Goal: Information Seeking & Learning: Find specific fact

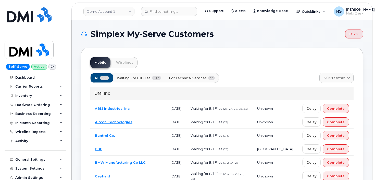
click at [5, 175] on div "Admin Settings" at bounding box center [36, 178] width 62 height 9
click at [158, 11] on input at bounding box center [169, 11] width 56 height 9
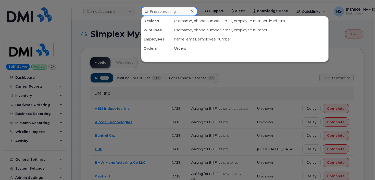
paste input "(864) 837-6908"
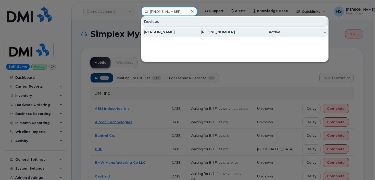
type input "(864) 837-6908"
click at [165, 31] on div "Reyes Gutierrez IV" at bounding box center [166, 32] width 45 height 5
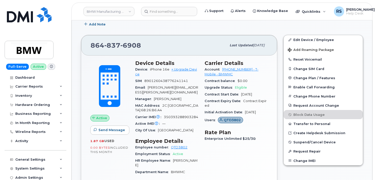
scroll to position [119, 0]
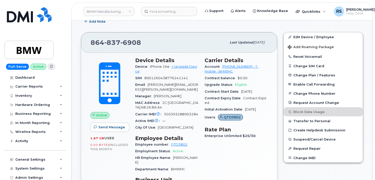
click at [3, 174] on div "Full-Serve Active Dashboard Carrier Reports Monthly Billing Data Daily Data Poo…" at bounding box center [34, 90] width 69 height 180
click at [174, 113] on span "350393288903284" at bounding box center [181, 115] width 34 height 4
copy span "350393288903284"
click at [5, 171] on div "System Settings" at bounding box center [36, 168] width 62 height 9
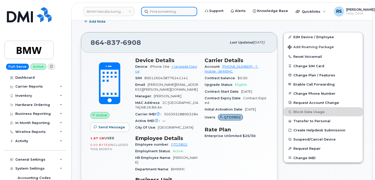
click at [154, 12] on input at bounding box center [169, 11] width 56 height 9
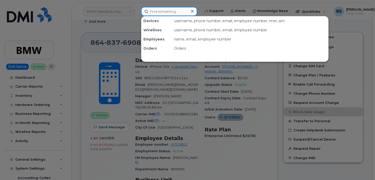
paste input "5142123764"
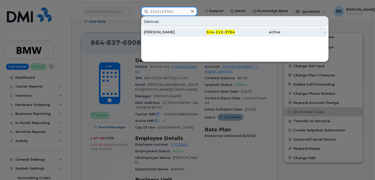
type input "5142123764"
click at [157, 32] on div "ANNIE LAPIERRE" at bounding box center [166, 32] width 45 height 5
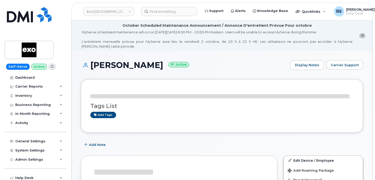
click at [232, 61] on h1 "[PERSON_NAME] Active" at bounding box center [184, 65] width 207 height 9
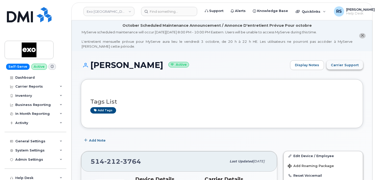
click at [349, 63] on span "Carrier Support" at bounding box center [345, 65] width 28 height 5
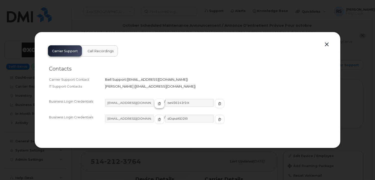
click at [158, 104] on icon "button" at bounding box center [159, 103] width 3 height 3
click at [218, 105] on icon "button" at bounding box center [219, 103] width 3 height 3
click at [325, 45] on button "button" at bounding box center [327, 44] width 8 height 7
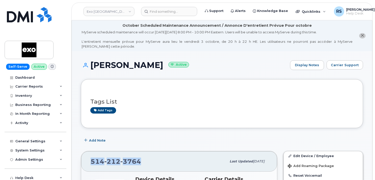
drag, startPoint x: 141, startPoint y: 160, endPoint x: 90, endPoint y: 163, distance: 50.9
click at [90, 163] on div "514 212 3764 Last updated Oct 06, 2025" at bounding box center [179, 162] width 196 height 20
copy span "514 212 3764"
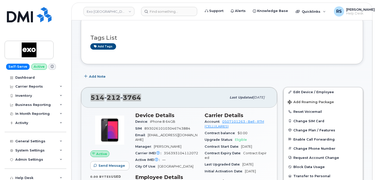
scroll to position [68, 0]
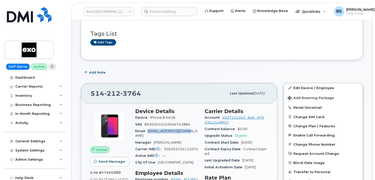
drag, startPoint x: 149, startPoint y: 131, endPoint x: 187, endPoint y: 133, distance: 37.6
click at [187, 133] on div "Email anlapierre@exo.quebec" at bounding box center [166, 133] width 63 height 11
copy span "anlapierre@exo.quebec"
click at [274, 69] on div "Add Note" at bounding box center [222, 72] width 282 height 9
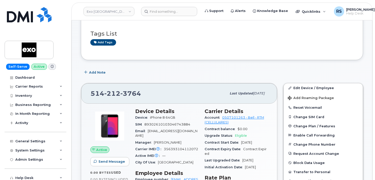
click at [4, 174] on div "Self-Serve Active Dashboard Carrier Reports Monthly Billing Data Daily Data Poo…" at bounding box center [34, 90] width 69 height 180
click at [308, 86] on link "Edit Device / Employee" at bounding box center [323, 87] width 79 height 9
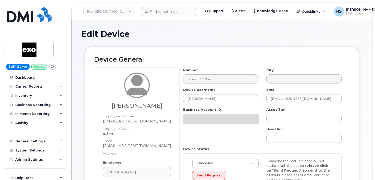
select select "4353485"
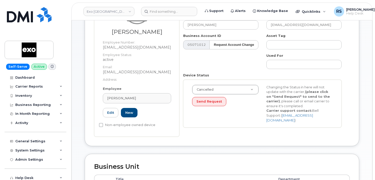
scroll to position [102, 0]
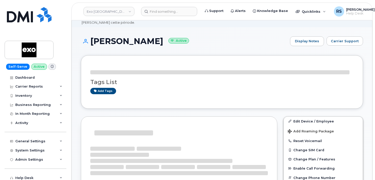
scroll to position [85, 0]
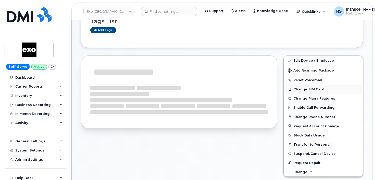
click at [303, 88] on button "Change SIM Card" at bounding box center [323, 89] width 79 height 9
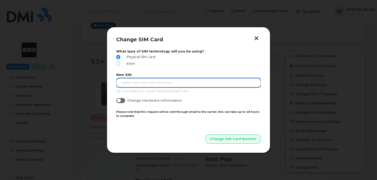
click at [125, 82] on input "text" at bounding box center [188, 82] width 144 height 9
paste input "89302610207419821142"
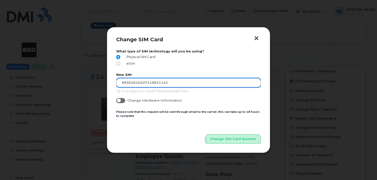
type input "89302610207419821142"
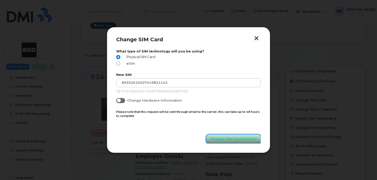
click at [239, 139] on span "Change SIM Card Number" at bounding box center [233, 139] width 46 height 5
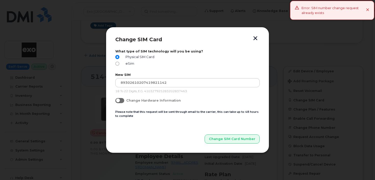
click at [369, 9] on div "Error: SIM number change request already exists" at bounding box center [332, 10] width 84 height 19
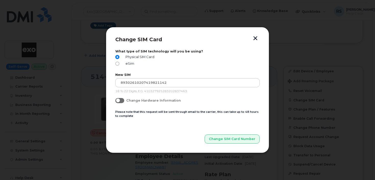
click at [256, 37] on button "button" at bounding box center [256, 38] width 8 height 5
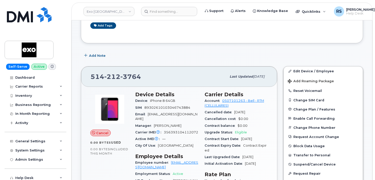
click at [152, 52] on div "Add Note" at bounding box center [222, 55] width 282 height 9
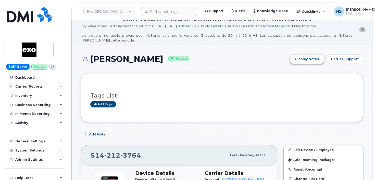
scroll to position [0, 0]
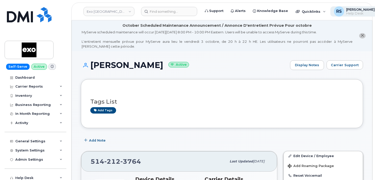
click at [346, 10] on span "[PERSON_NAME]" at bounding box center [360, 9] width 29 height 4
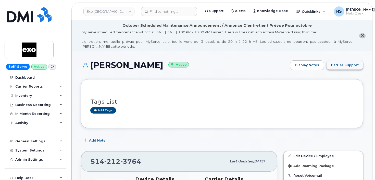
click at [346, 65] on span "Carrier Support" at bounding box center [345, 65] width 28 height 5
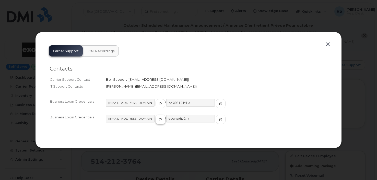
click at [159, 118] on icon "button" at bounding box center [160, 119] width 3 height 3
click at [218, 120] on span "button" at bounding box center [220, 119] width 5 height 5
click at [328, 45] on button "button" at bounding box center [328, 44] width 8 height 7
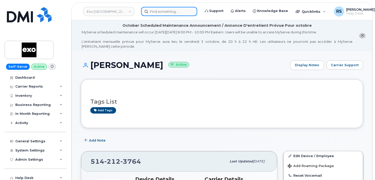
click at [157, 12] on input at bounding box center [169, 11] width 56 height 9
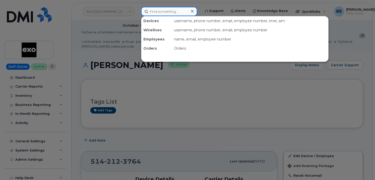
paste input "514.774.9167"
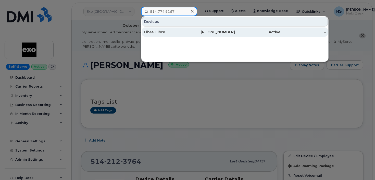
type input "514.774.9167"
click at [158, 30] on div "Libre, Libre" at bounding box center [166, 32] width 45 height 5
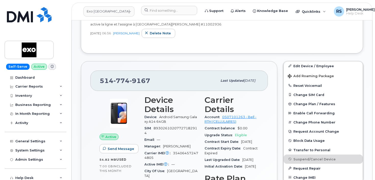
scroll to position [187, 0]
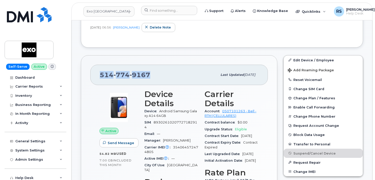
drag, startPoint x: 150, startPoint y: 80, endPoint x: 95, endPoint y: 81, distance: 54.9
click at [95, 81] on div "[PHONE_NUMBER] Last updated [DATE]" at bounding box center [179, 75] width 178 height 20
copy span "[PHONE_NUMBER]"
click at [93, 99] on div "Active Send Message 54.82 MB  used 7.00 GB  included this month Device Details …" at bounding box center [179, 179] width 178 height 189
click at [94, 114] on div "Active Send Message 54.82 MB  used 7.00 GB  included this month Device Details …" at bounding box center [179, 179] width 178 height 189
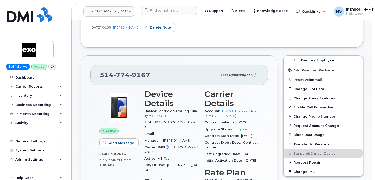
click at [2, 176] on div "Self-Serve Active Dashboard Carrier Reports Monthly Billing Data Daily Data Poo…" at bounding box center [34, 90] width 69 height 180
drag, startPoint x: 156, startPoint y: 78, endPoint x: 114, endPoint y: 84, distance: 42.8
click at [94, 78] on div "514 774 9167 Last updated Jun 05, 2025" at bounding box center [179, 75] width 178 height 20
copy span "514 774 9167"
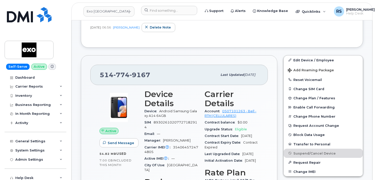
click at [227, 32] on div "May 29, 2023 06:56 Emmanuel Maniraruta Delete note" at bounding box center [221, 27] width 263 height 9
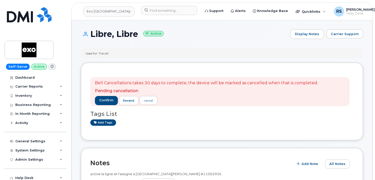
scroll to position [0, 0]
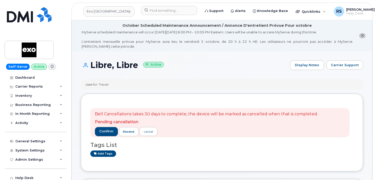
click at [3, 174] on div "Self-Serve Active Dashboard Carrier Reports Monthly Billing Data Daily Data Poo…" at bounding box center [34, 90] width 69 height 180
click at [152, 8] on input at bounding box center [169, 10] width 56 height 9
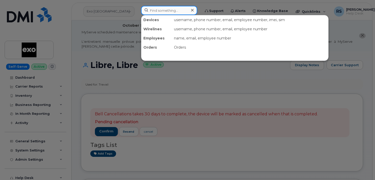
paste input "9137270428"
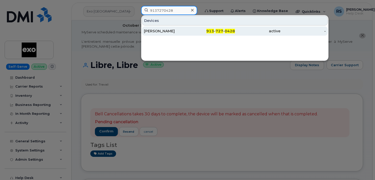
type input "9137270428"
click at [164, 31] on div "[PERSON_NAME]" at bounding box center [166, 31] width 45 height 5
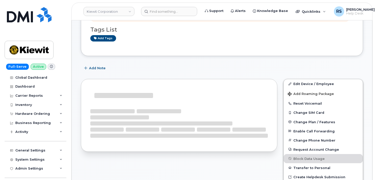
scroll to position [85, 0]
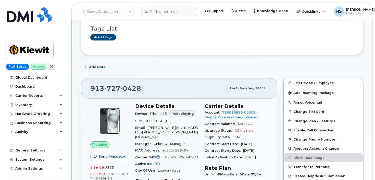
click at [187, 66] on div "Add Note" at bounding box center [222, 67] width 282 height 9
click at [174, 156] on span "353476387048973" at bounding box center [181, 158] width 34 height 4
copy span "353476387048973"
drag, startPoint x: 144, startPoint y: 89, endPoint x: 91, endPoint y: 88, distance: 53.1
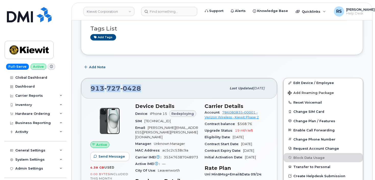
click at [86, 90] on div "[PHONE_NUMBER] Last updated [DATE]" at bounding box center [179, 88] width 196 height 20
copy span "[PHONE_NUMBER]"
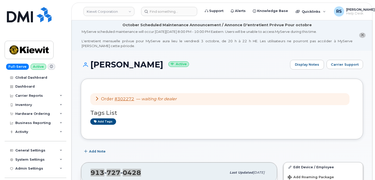
scroll to position [0, 0]
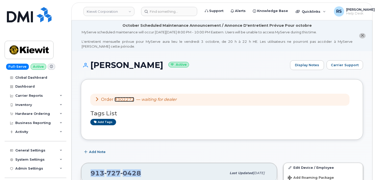
click at [126, 98] on link "#302272" at bounding box center [125, 99] width 20 height 5
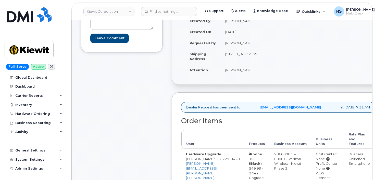
scroll to position [119, 0]
